Goal: Information Seeking & Learning: Learn about a topic

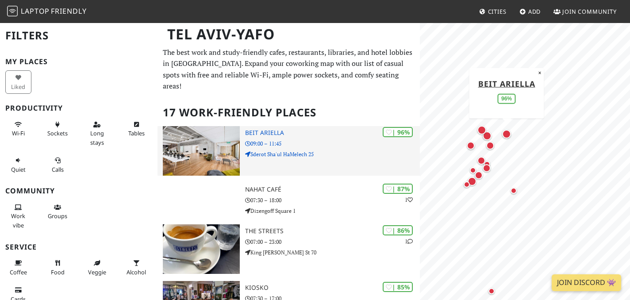
click at [312, 139] on p "09:00 – 11:45" at bounding box center [332, 143] width 175 height 8
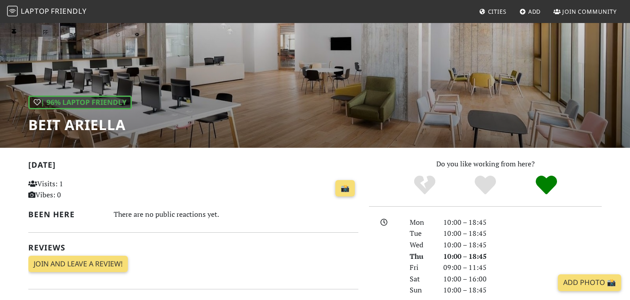
scroll to position [67, 0]
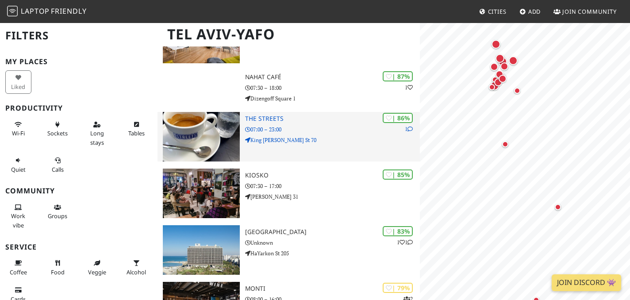
scroll to position [114, 0]
